Goal: Check status: Check status

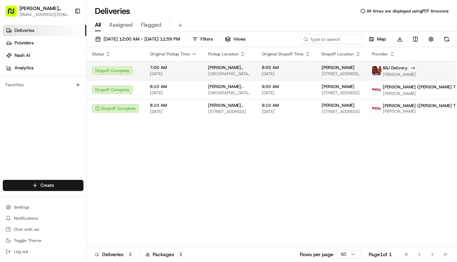
click at [263, 72] on span "[DATE]" at bounding box center [286, 74] width 49 height 6
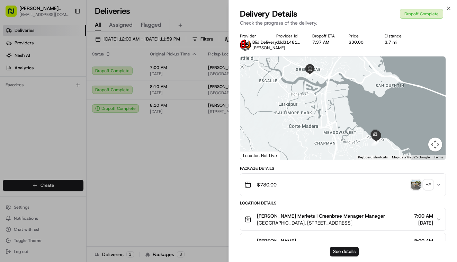
click at [419, 183] on img "button" at bounding box center [416, 185] width 10 height 10
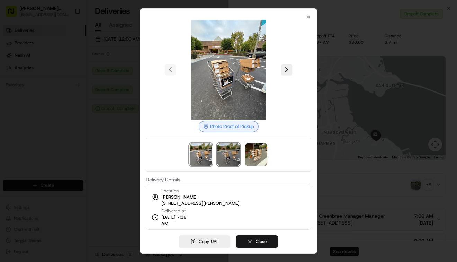
click at [232, 151] on img at bounding box center [228, 154] width 22 height 22
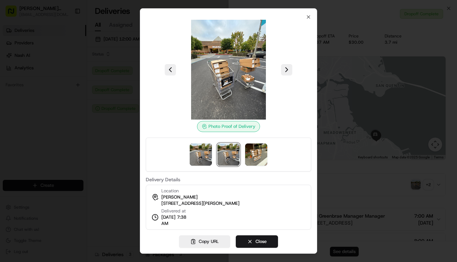
click at [243, 155] on div at bounding box center [228, 154] width 165 height 34
click at [253, 156] on img at bounding box center [256, 154] width 22 height 22
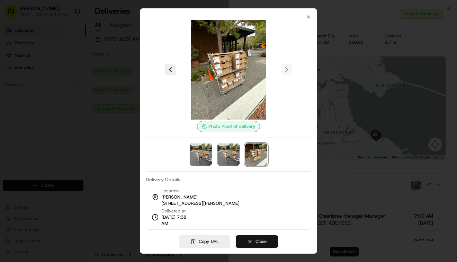
click at [261, 241] on button "Close" at bounding box center [257, 241] width 42 height 12
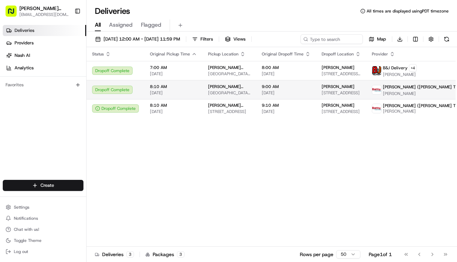
click at [113, 89] on div "Dropoff Complete" at bounding box center [115, 89] width 47 height 8
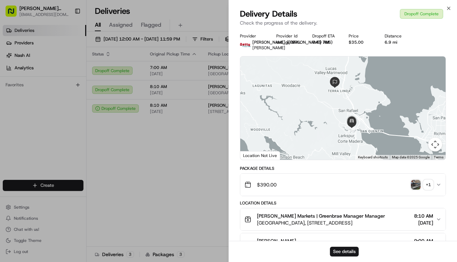
click at [416, 186] on img "button" at bounding box center [416, 185] width 10 height 10
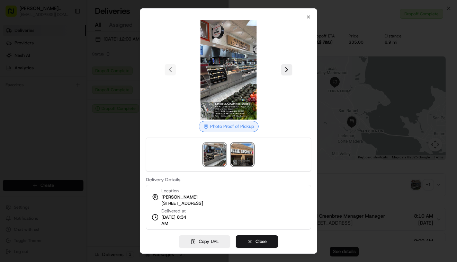
click at [235, 162] on img at bounding box center [242, 154] width 22 height 22
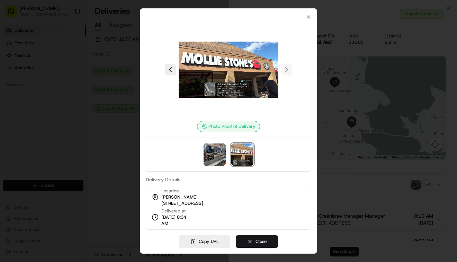
click at [139, 163] on div at bounding box center [228, 131] width 457 height 262
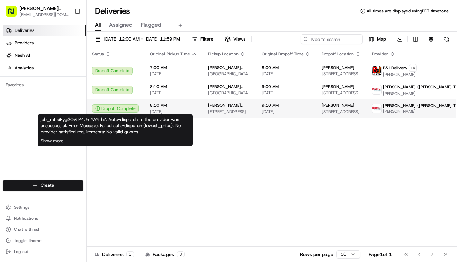
click at [122, 106] on div "Dropoff Complete" at bounding box center [115, 108] width 47 height 8
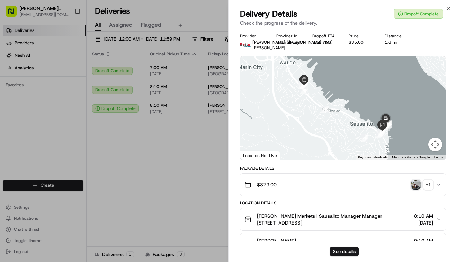
click at [422, 186] on button "+ 1" at bounding box center [422, 185] width 22 height 10
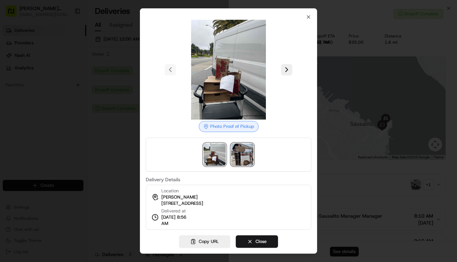
click at [249, 149] on img at bounding box center [242, 154] width 22 height 22
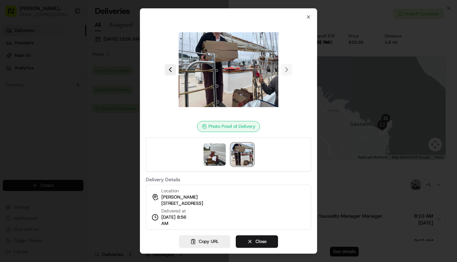
drag, startPoint x: 248, startPoint y: 223, endPoint x: 247, endPoint y: 232, distance: 8.7
click at [247, 232] on div "Photo Proof of Delivery Delivery Details Location [PERSON_NAME] [STREET_ADDRESS…" at bounding box center [228, 130] width 177 height 245
click at [261, 242] on button "Close" at bounding box center [257, 241] width 42 height 12
